Goal: Task Accomplishment & Management: Manage account settings

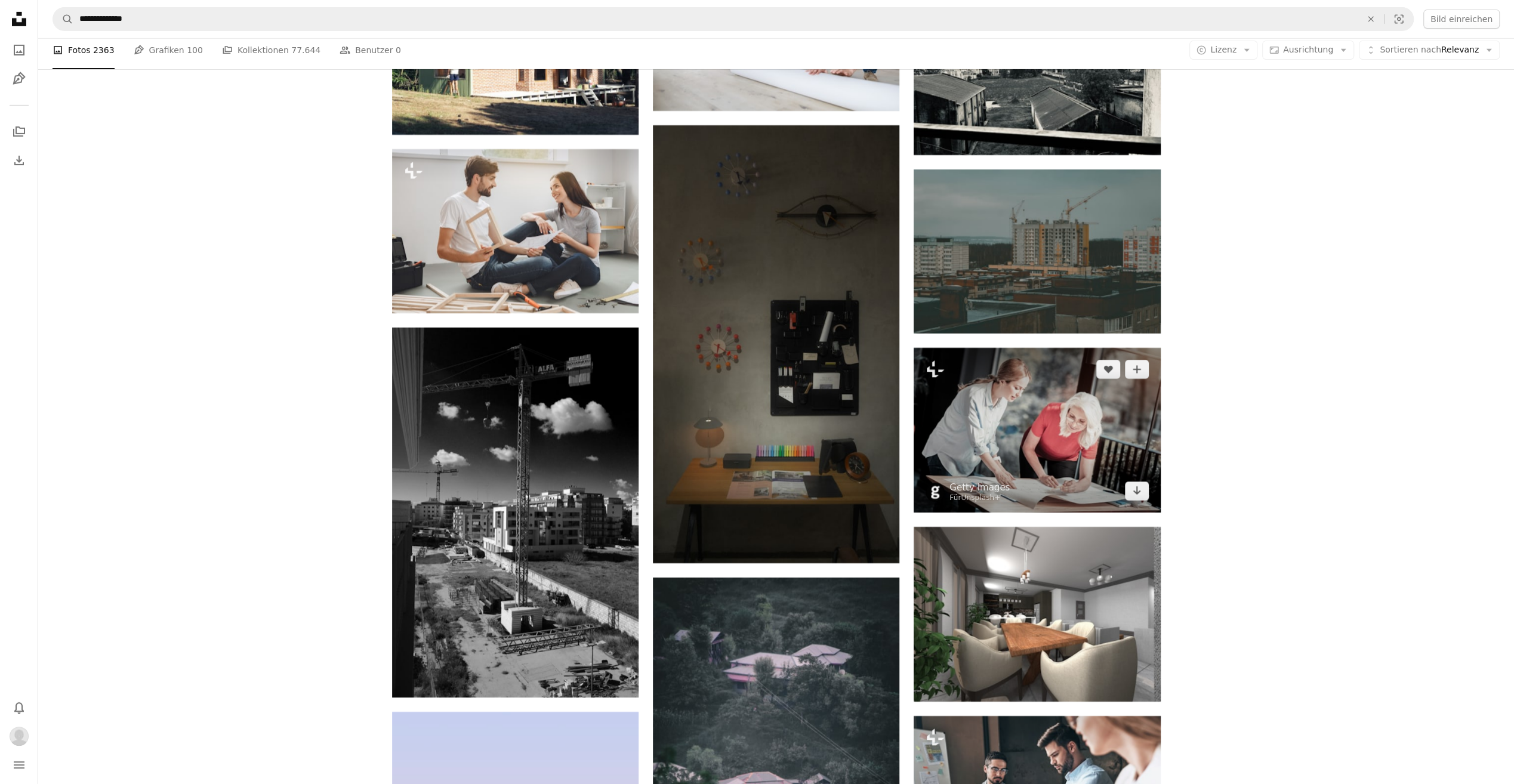
scroll to position [3878, 0]
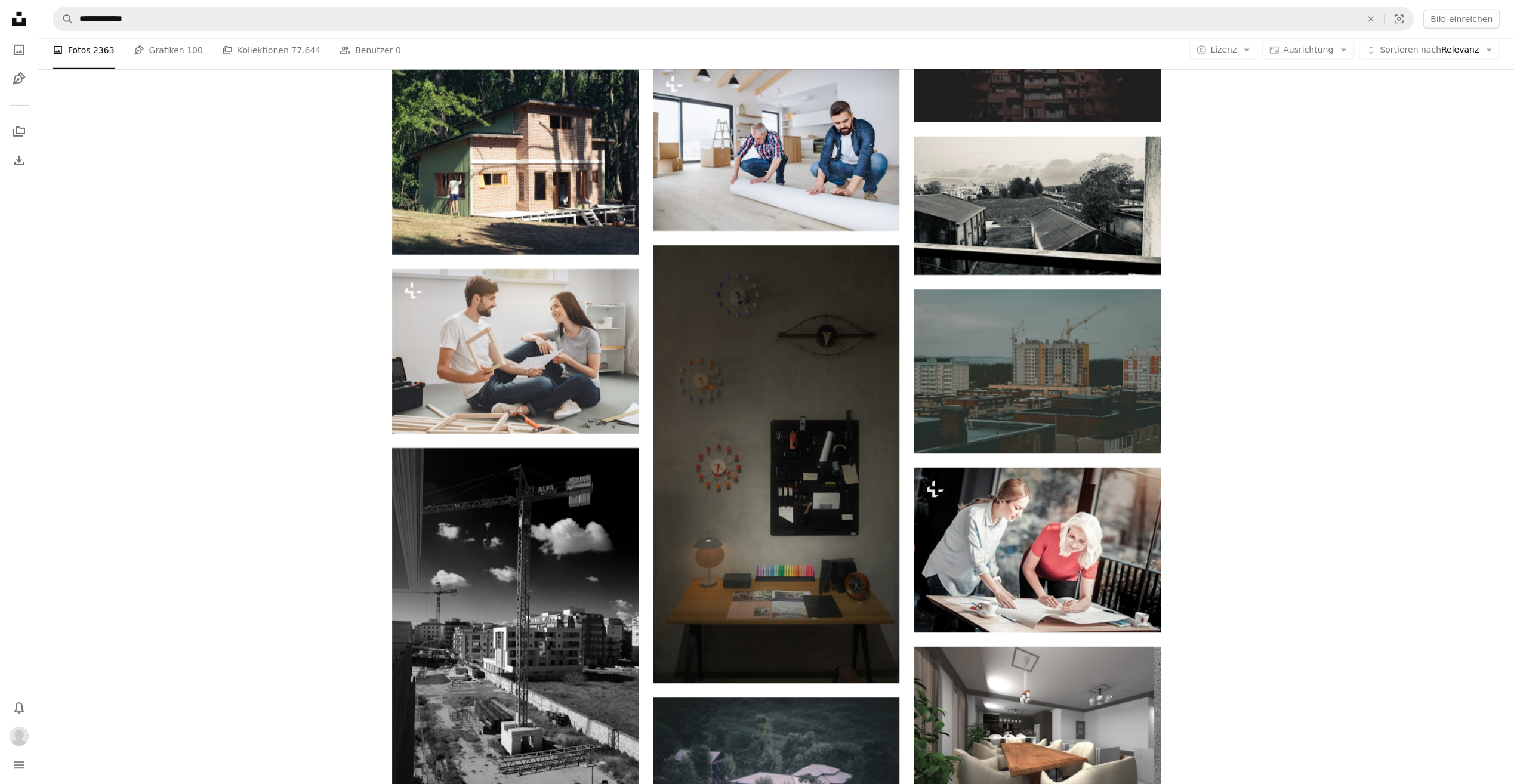
click at [18, 20] on icon "Unsplash logo Unsplash-Startseite" at bounding box center [19, 19] width 24 height 24
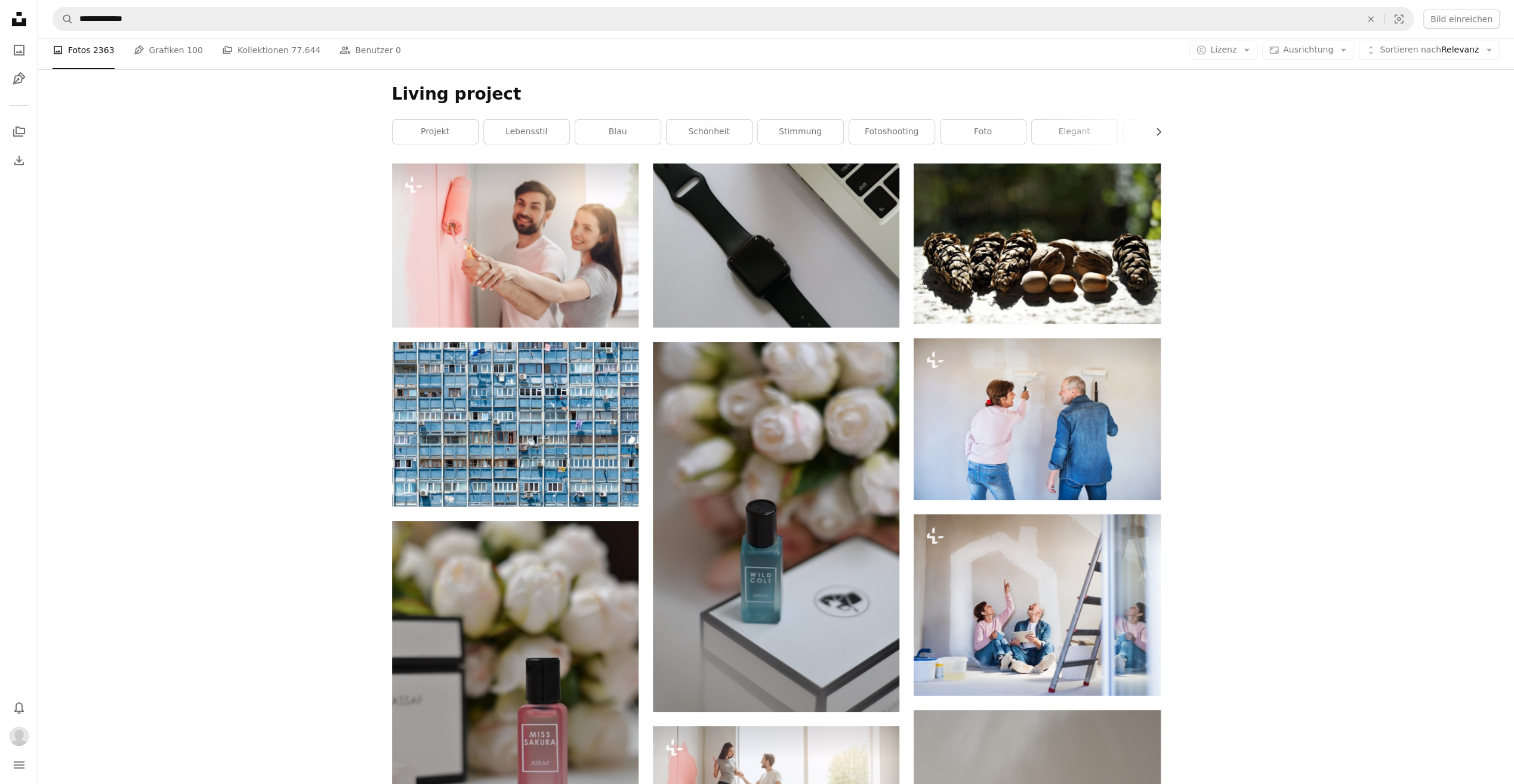
scroll to position [3878, 0]
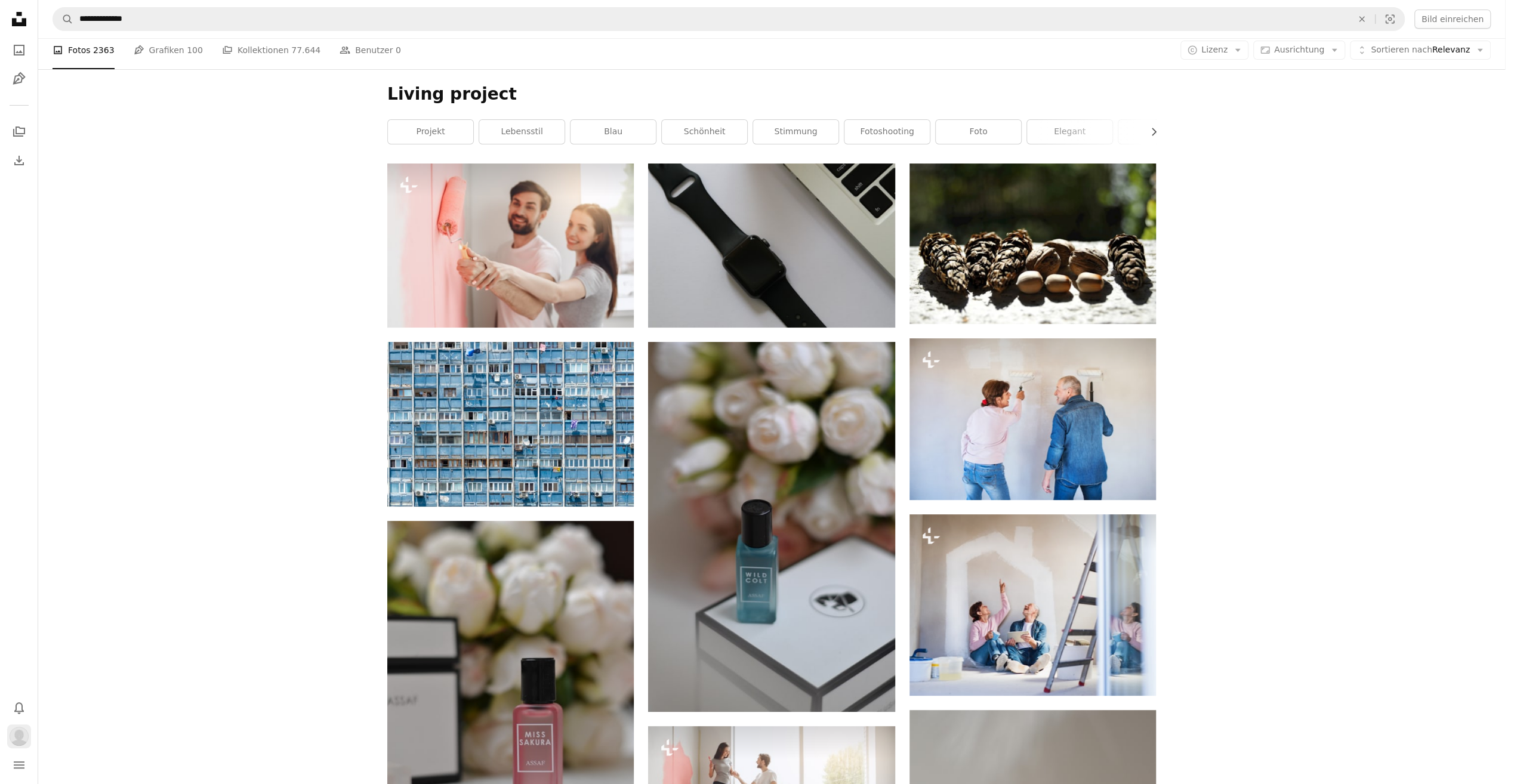
click at [23, 728] on img "Profil" at bounding box center [19, 736] width 19 height 19
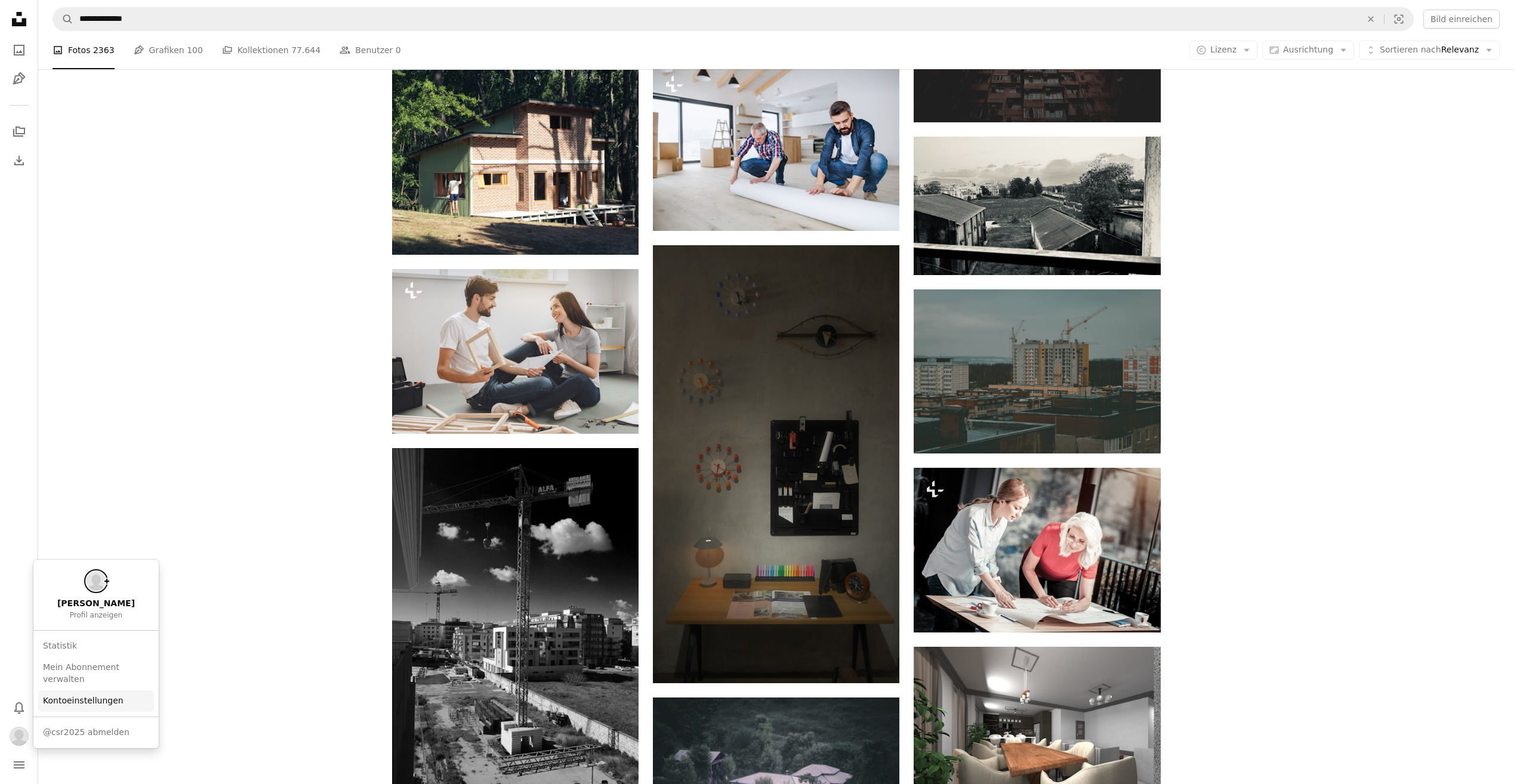
click at [84, 699] on link "Kontoeinstellungen" at bounding box center [96, 701] width 116 height 22
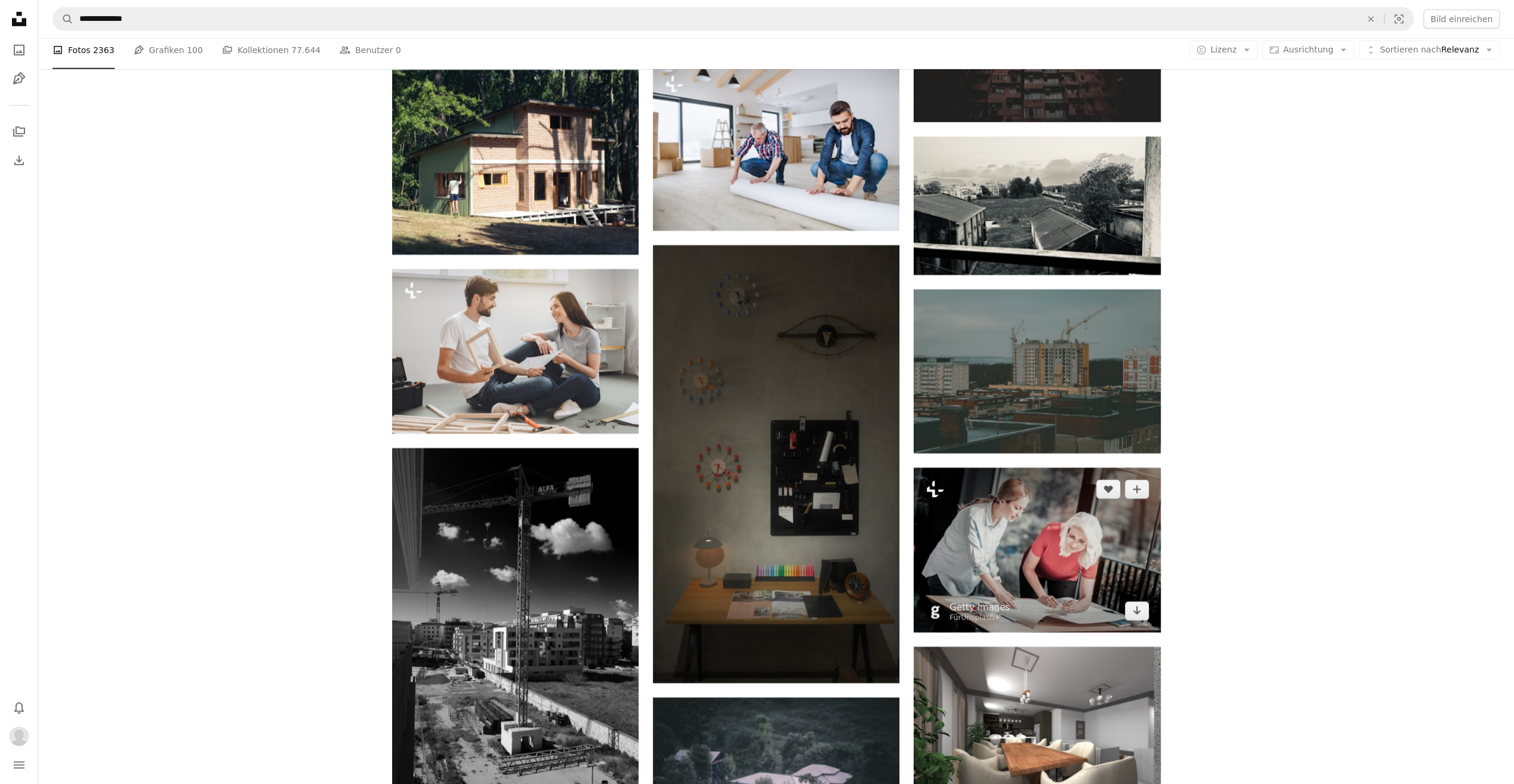
click at [934, 492] on icon "Plus sign for Unsplash+" at bounding box center [935, 489] width 19 height 19
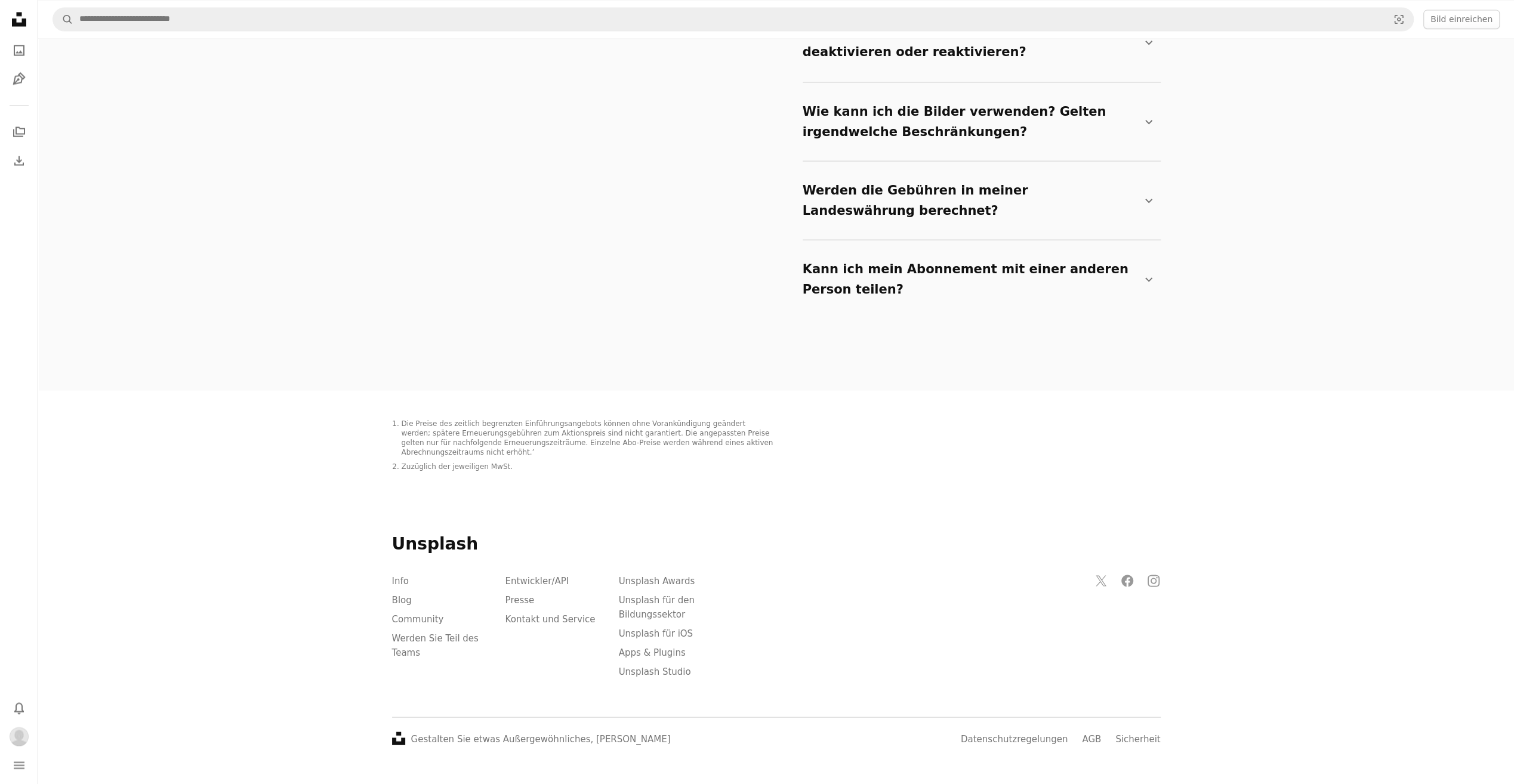
scroll to position [656, 0]
click at [23, 770] on icon "navigation menu" at bounding box center [19, 765] width 14 height 14
click at [22, 737] on img "Profil" at bounding box center [19, 736] width 19 height 19
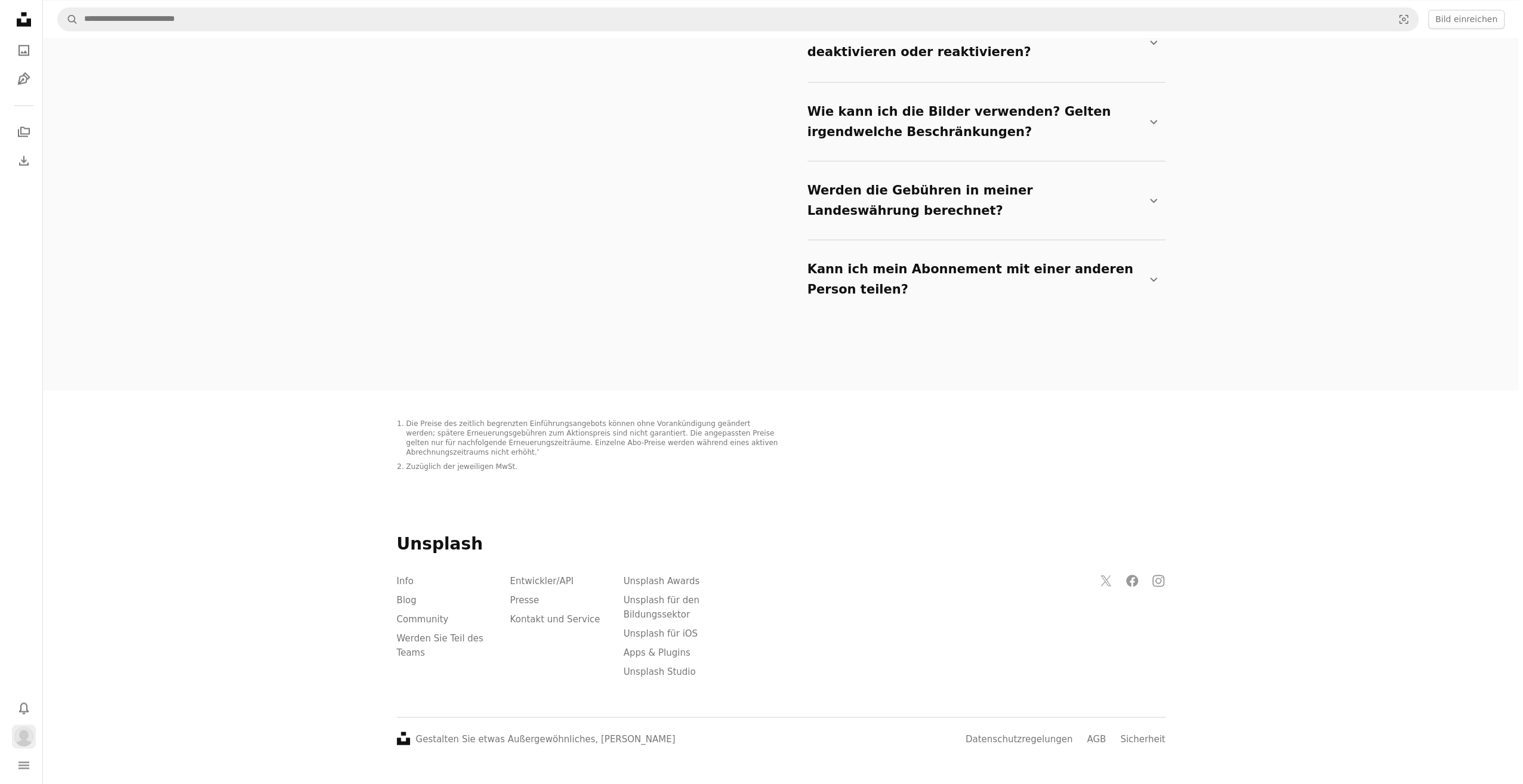
scroll to position [656, 0]
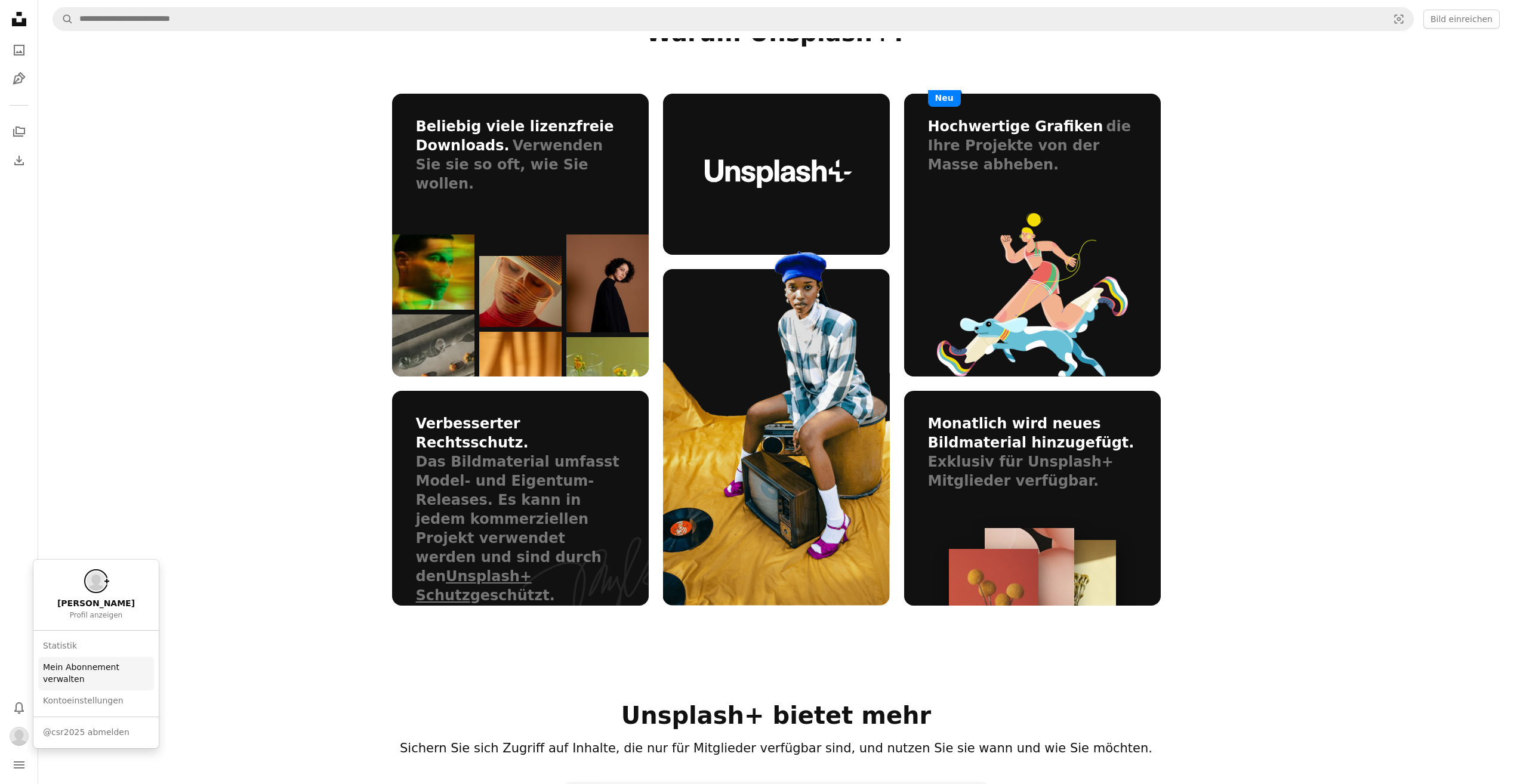
click at [74, 676] on link "Mein Abonnement verwalten" at bounding box center [96, 673] width 116 height 33
